Goal: Transaction & Acquisition: Download file/media

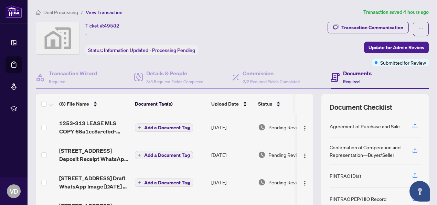
click at [353, 72] on h4 "Documents" at bounding box center [357, 73] width 29 height 8
click at [334, 75] on icon at bounding box center [335, 75] width 3 height 1
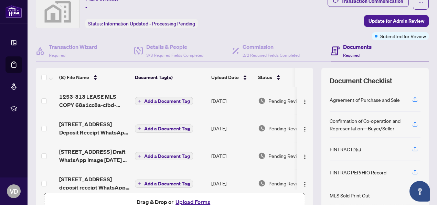
scroll to position [34, 0]
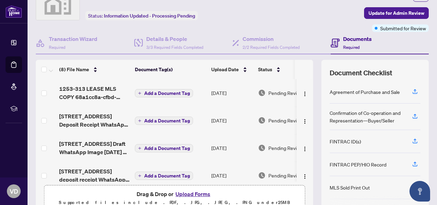
click at [346, 37] on h4 "Documents" at bounding box center [357, 39] width 29 height 8
click at [371, 44] on div "Documents Required" at bounding box center [380, 43] width 99 height 22
click at [344, 40] on h4 "Documents" at bounding box center [357, 39] width 29 height 8
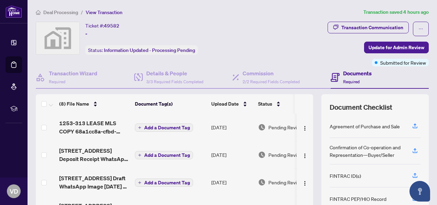
click at [390, 94] on div "Document Checklist Agreement of Purchase and Sale Confirmation of Co-operation …" at bounding box center [375, 171] width 107 height 155
click at [346, 74] on h4 "Documents" at bounding box center [357, 73] width 29 height 8
click at [351, 73] on h4 "Documents" at bounding box center [357, 73] width 29 height 8
click at [333, 66] on div "Documents Required" at bounding box center [380, 77] width 99 height 22
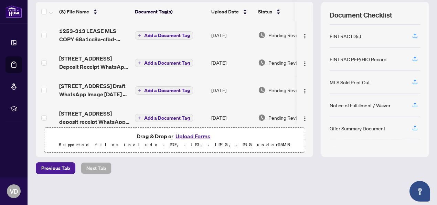
scroll to position [16, 0]
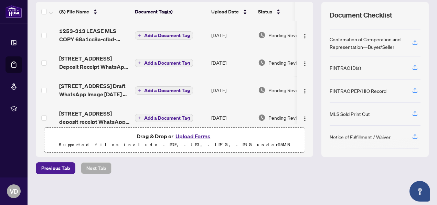
click at [340, 40] on div "Confirmation of Co-operation and Representation—Buyer/Seller" at bounding box center [367, 42] width 74 height 15
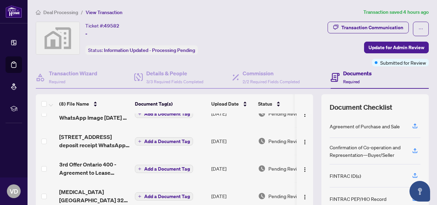
scroll to position [0, 0]
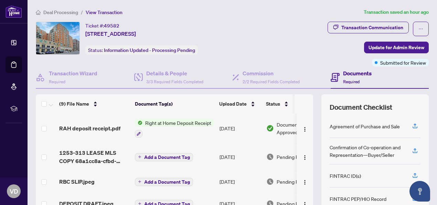
click at [350, 72] on h4 "Documents" at bounding box center [357, 73] width 29 height 8
click at [378, 73] on div "Documents Required" at bounding box center [380, 77] width 99 height 22
click at [94, 126] on span "RAH deposit receipt.pdf" at bounding box center [89, 128] width 61 height 8
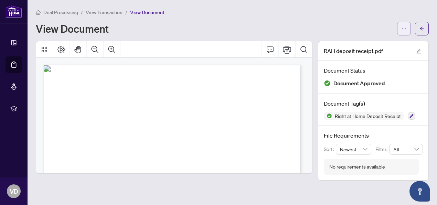
click at [404, 28] on icon "ellipsis" at bounding box center [404, 28] width 5 height 5
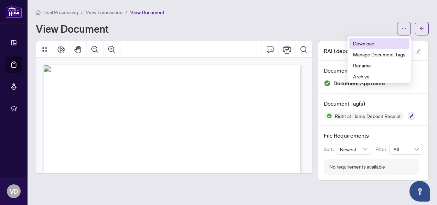
click at [369, 44] on span "Download" at bounding box center [379, 44] width 52 height 8
